Goal: Task Accomplishment & Management: Manage account settings

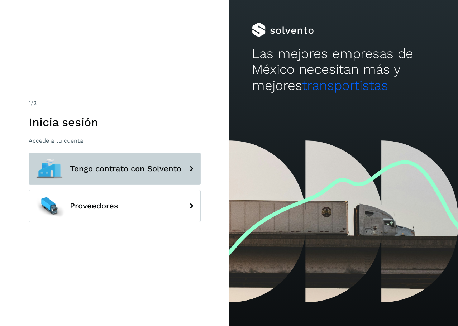
click at [108, 161] on button "Tengo contrato con Solvento" at bounding box center [115, 169] width 172 height 32
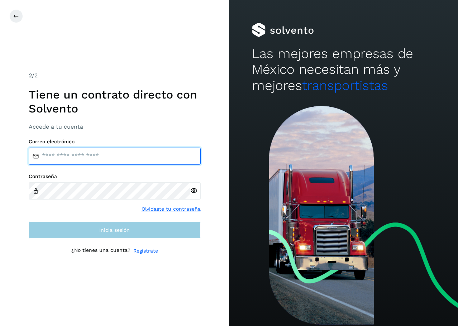
type input "**********"
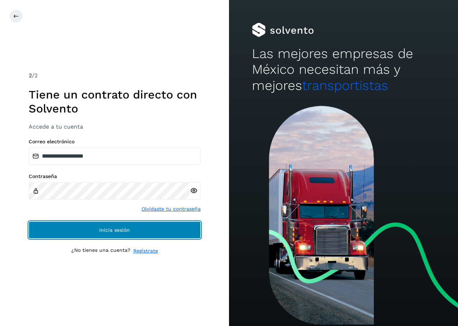
click at [88, 231] on button "Inicia sesión" at bounding box center [115, 229] width 172 height 17
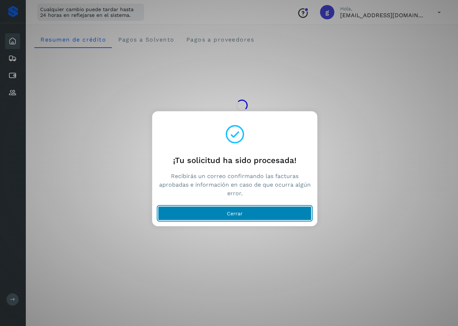
click at [248, 216] on button "Cerrar" at bounding box center [235, 213] width 154 height 14
click at [248, 211] on button "Cerrar" at bounding box center [235, 213] width 154 height 14
click at [235, 214] on span "Cerrar" at bounding box center [235, 213] width 16 height 5
click at [239, 211] on span "Cerrar" at bounding box center [235, 213] width 16 height 5
